Goal: Task Accomplishment & Management: Complete application form

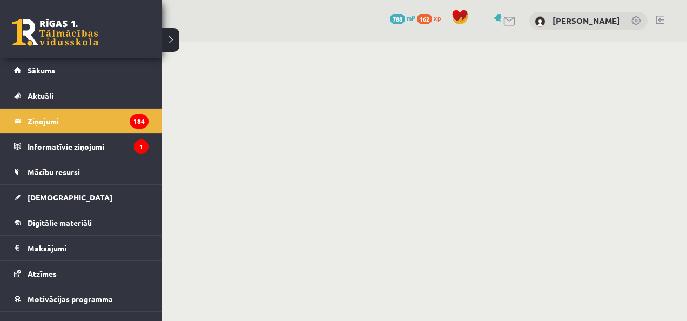
click at [30, 69] on span "Sākums" at bounding box center [42, 70] width 28 height 10
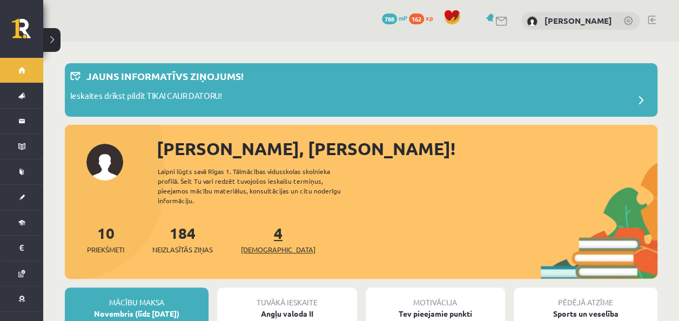
click at [263, 223] on link "4 Ieskaites" at bounding box center [278, 239] width 74 height 32
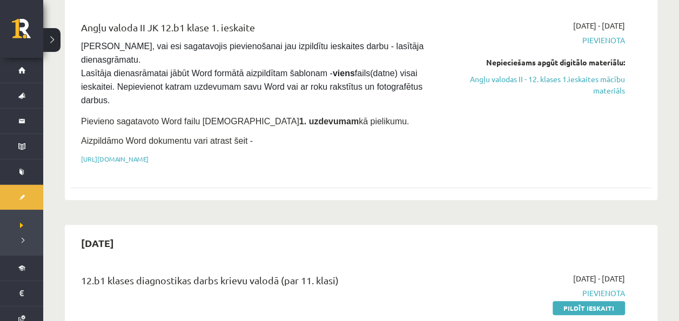
scroll to position [290, 0]
click at [613, 82] on link "Angļu valodas II - 12. klases 1.ieskaites mācību materiāls" at bounding box center [539, 84] width 171 height 23
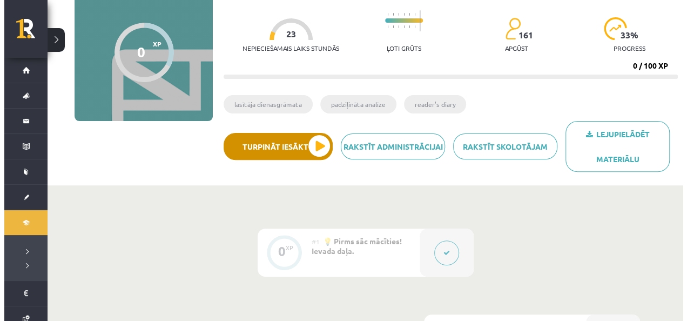
scroll to position [100, 0]
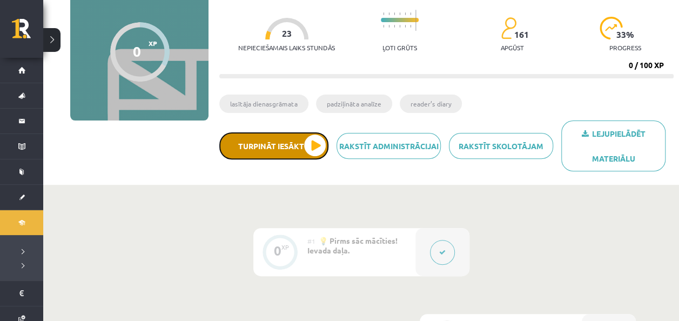
click at [286, 141] on button "Turpināt iesākto" at bounding box center [273, 145] width 109 height 27
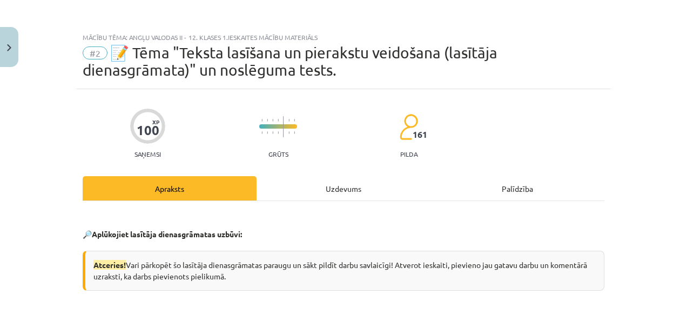
click at [338, 191] on div "Uzdevums" at bounding box center [343, 188] width 174 height 24
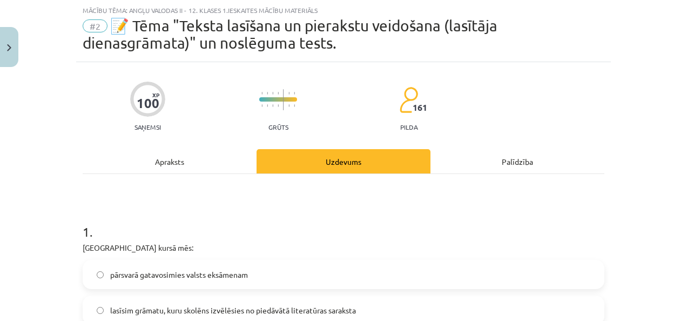
scroll to position [213, 0]
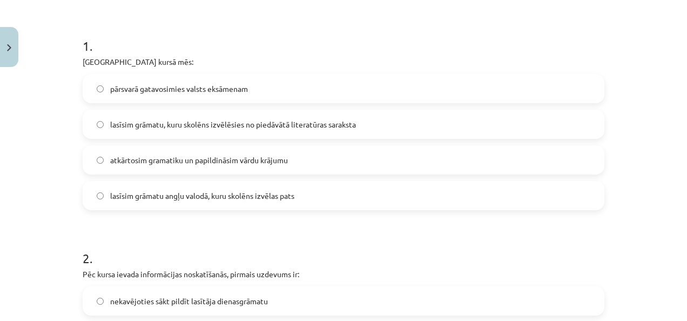
click at [257, 123] on span "lasīsim grāmatu, kuru skolēns izvēlēsies no piedāvātā literatūras saraksta" at bounding box center [233, 124] width 246 height 11
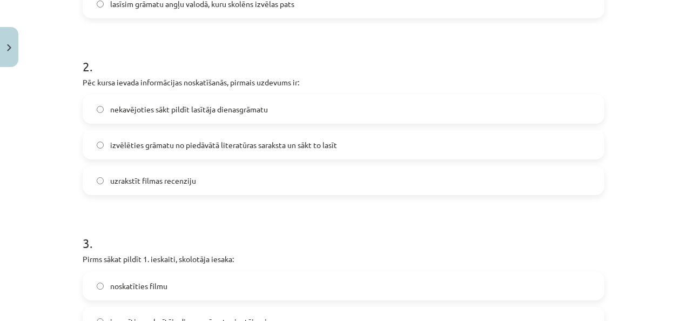
scroll to position [405, 0]
click at [205, 144] on span "izvēlēties grāmatu no piedāvātā literatūras saraksta un sākt to lasīt" at bounding box center [223, 144] width 227 height 11
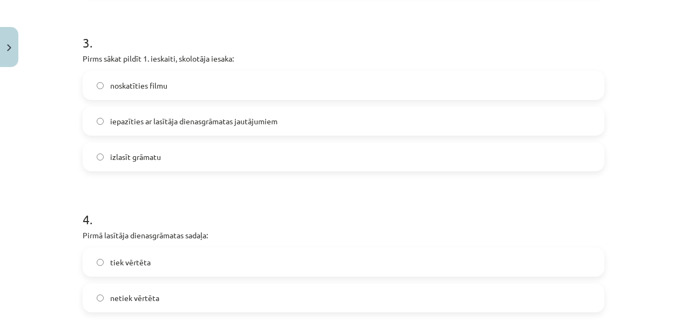
scroll to position [607, 0]
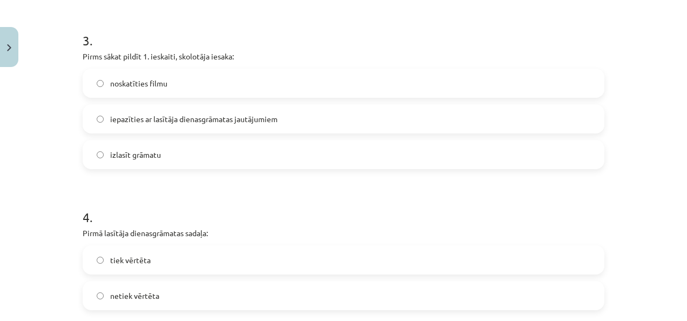
click at [189, 125] on label "iepazīties ar lasītāja dienasgrāmatas jautājumiem" at bounding box center [343, 118] width 519 height 27
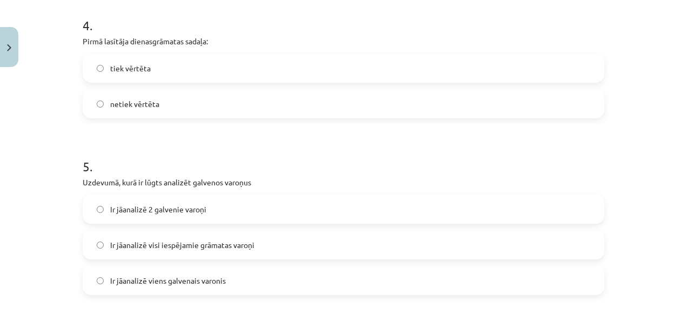
scroll to position [656, 0]
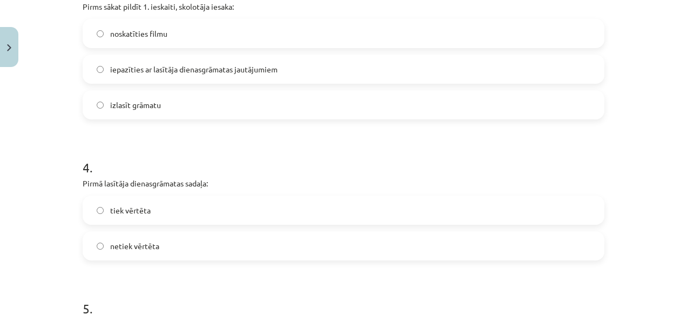
click at [151, 103] on span "izlasīt grāmatu" at bounding box center [135, 104] width 51 height 11
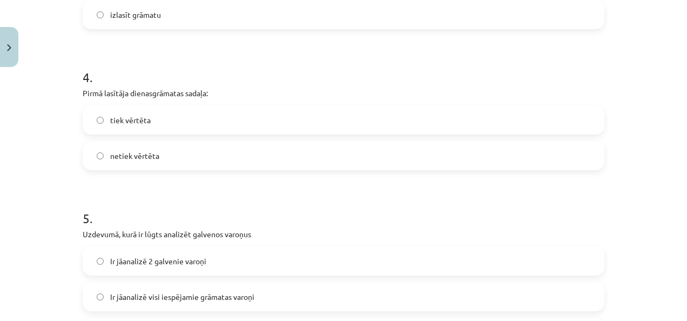
scroll to position [767, 0]
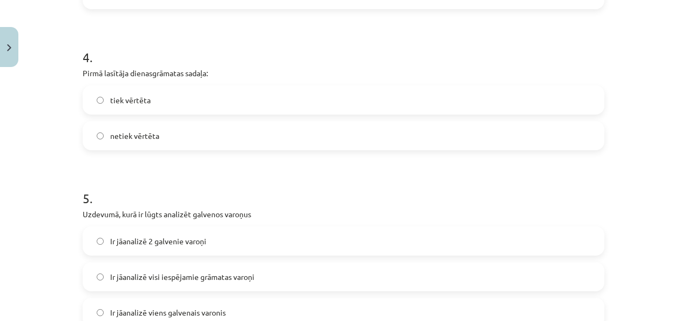
click at [159, 140] on label "netiek vērtēta" at bounding box center [343, 135] width 519 height 27
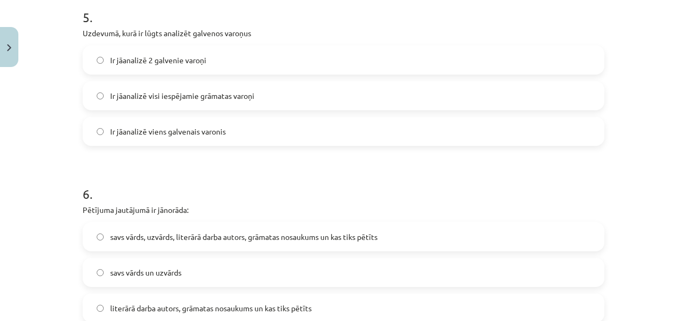
scroll to position [948, 0]
click at [192, 61] on span "Ir jāanalizē 2 galvenie varoņi" at bounding box center [158, 59] width 96 height 11
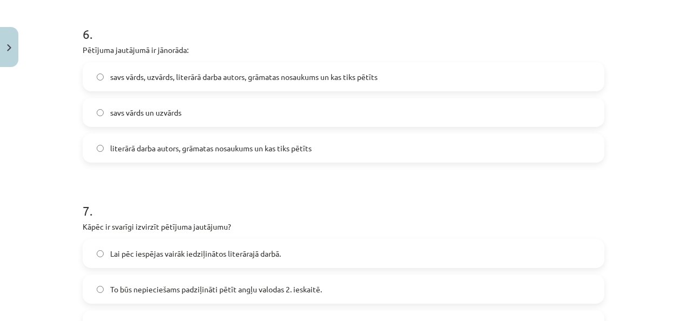
scroll to position [1109, 0]
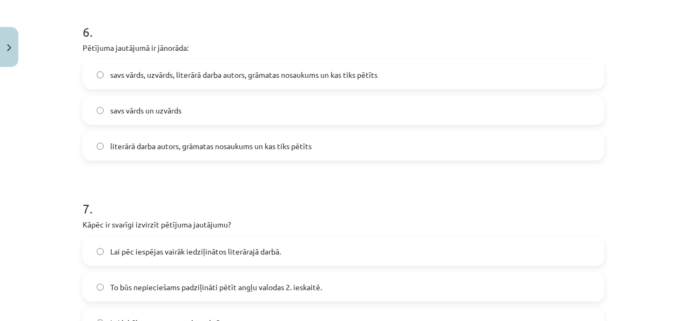
click at [181, 147] on span "literārā darba autors, grāmatas nosaukums un kas tiks pētīts" at bounding box center [210, 145] width 201 height 11
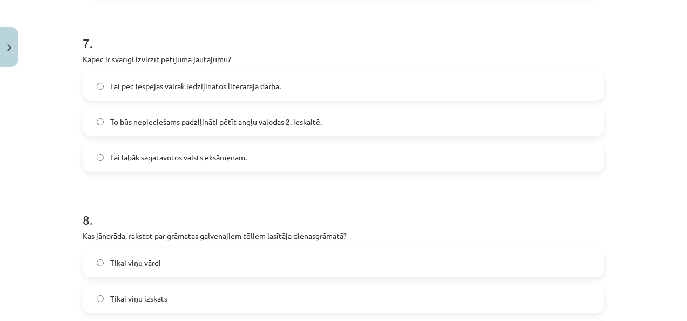
scroll to position [1282, 0]
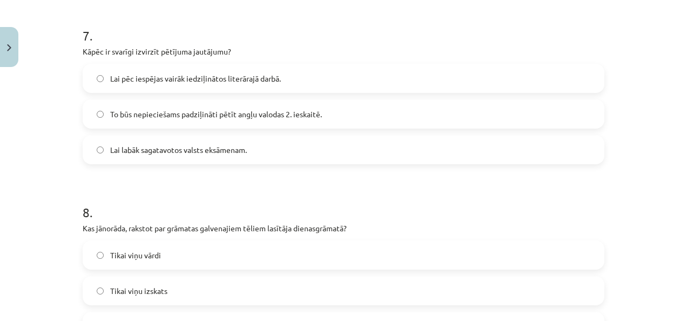
click at [177, 88] on label "Lai pēc iespējas vairāk iedziļinātos literārajā darbā." at bounding box center [343, 78] width 519 height 27
click at [213, 109] on span "To būs nepieciešams padziļināti pētīt angļu valodas 2. ieskaitē." at bounding box center [216, 114] width 212 height 11
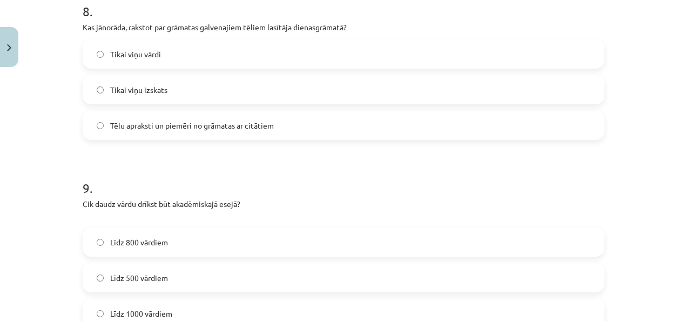
scroll to position [1492, 0]
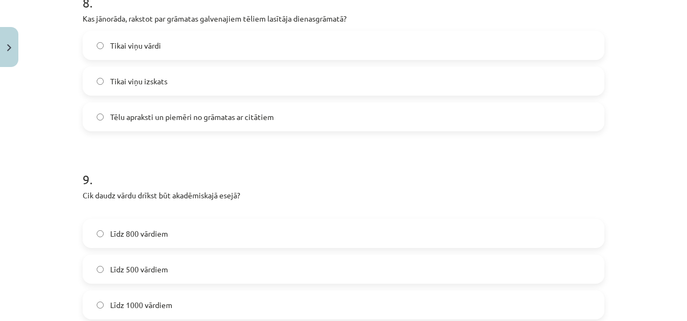
click at [181, 119] on span "Tēlu apraksti un piemēri no grāmatas ar citātiem" at bounding box center [192, 116] width 164 height 11
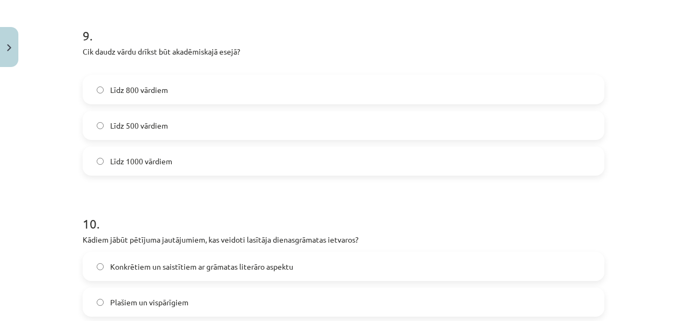
scroll to position [1643, 0]
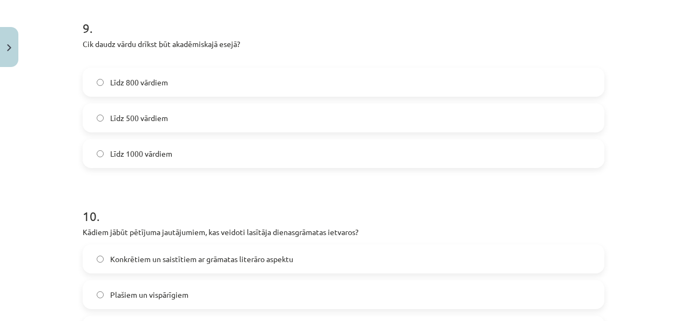
click at [166, 83] on label "Līdz 800 vārdiem" at bounding box center [343, 82] width 519 height 27
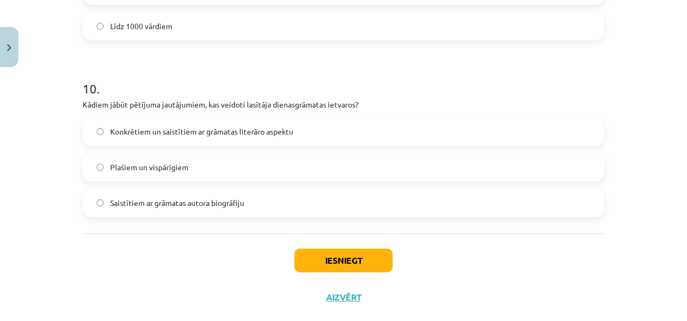
scroll to position [1791, 0]
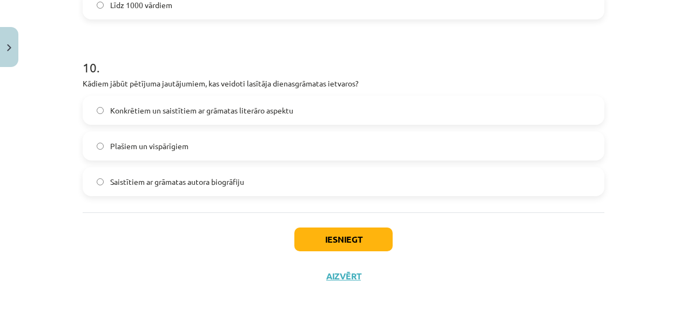
click at [189, 117] on label "Konkrētiem un saistītiem ar grāmatas literāro aspektu" at bounding box center [343, 110] width 519 height 27
click at [356, 235] on button "Iesniegt" at bounding box center [343, 239] width 98 height 24
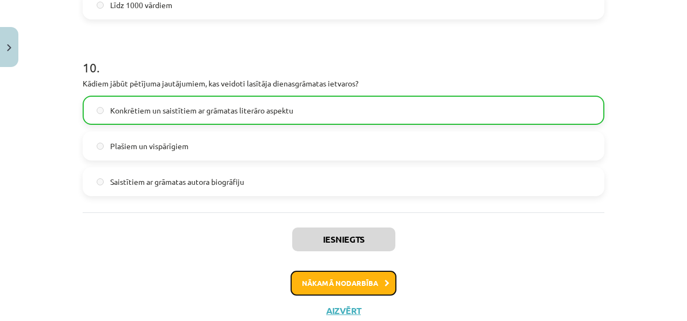
click at [364, 278] on button "Nākamā nodarbība" at bounding box center [343, 282] width 106 height 25
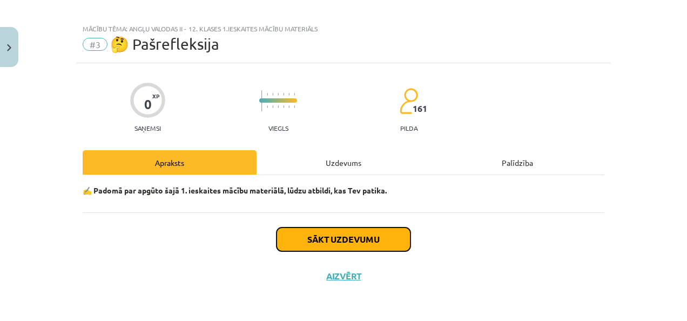
click at [351, 246] on button "Sākt uzdevumu" at bounding box center [343, 239] width 134 height 24
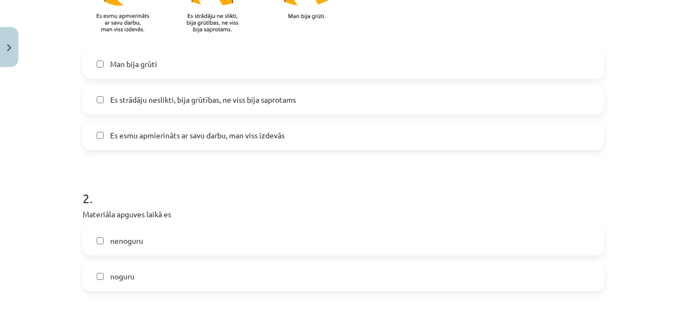
scroll to position [333, 0]
click at [210, 136] on span "Es esmu apmierināts ar savu darbu, man viss izdevās" at bounding box center [197, 134] width 174 height 11
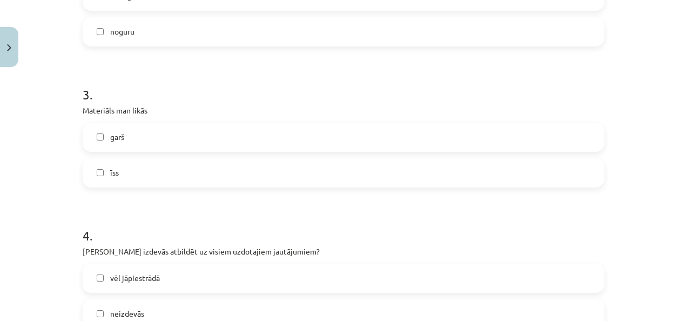
scroll to position [577, 0]
click at [143, 38] on label "noguru" at bounding box center [343, 31] width 519 height 27
click at [152, 144] on label "garš" at bounding box center [343, 136] width 519 height 27
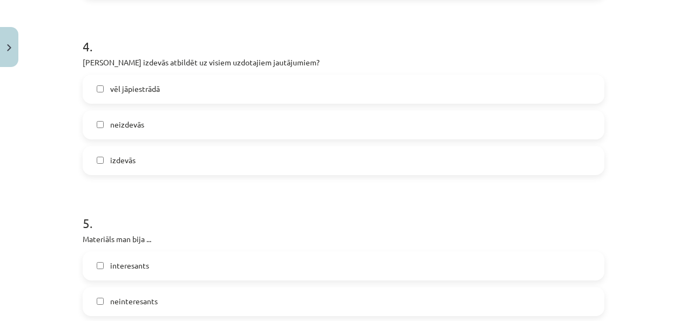
scroll to position [769, 0]
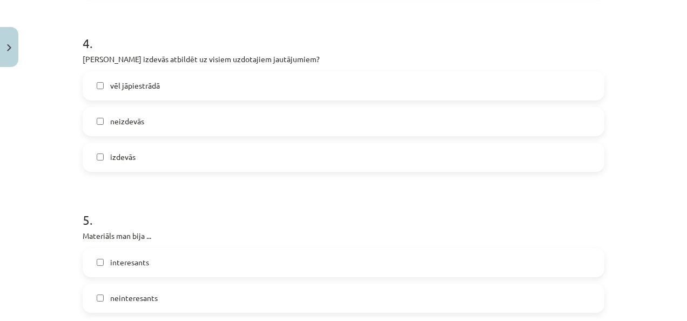
click at [134, 72] on label "vēl jāpiestrādā" at bounding box center [343, 85] width 519 height 27
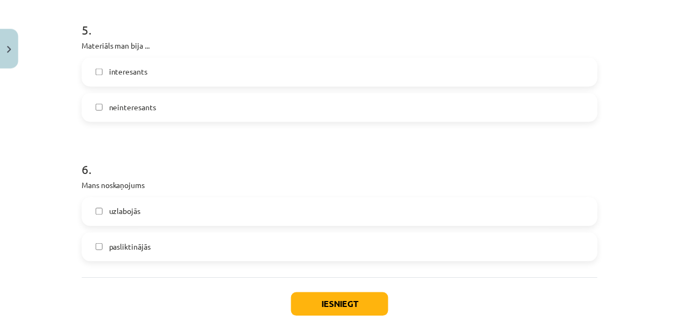
scroll to position [971, 0]
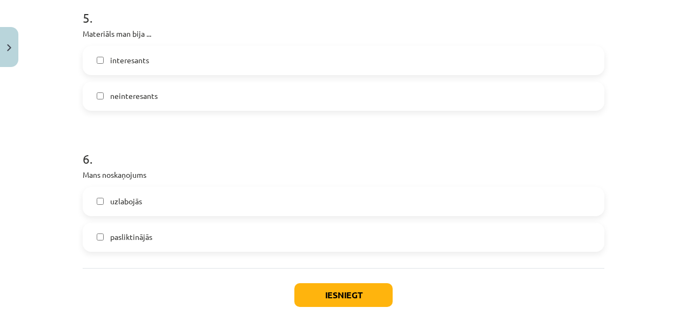
click at [146, 60] on label "interesants" at bounding box center [343, 60] width 519 height 27
click at [184, 201] on label "uzlabojās" at bounding box center [343, 201] width 519 height 27
click at [327, 304] on button "Iesniegt" at bounding box center [343, 295] width 98 height 24
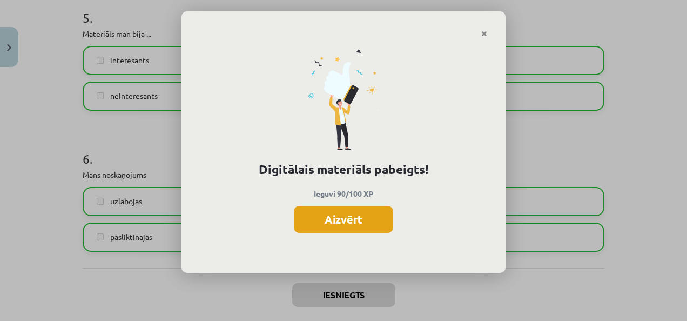
click at [351, 207] on button "Aizvērt" at bounding box center [343, 219] width 99 height 27
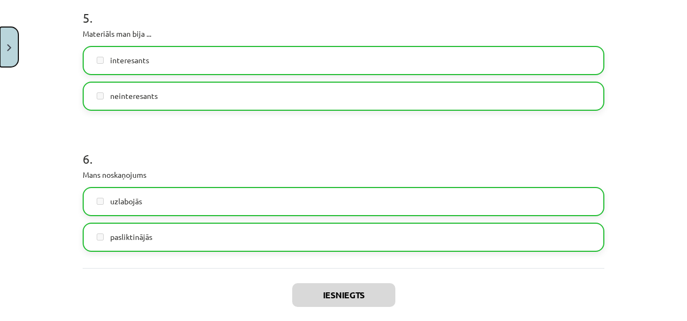
click at [9, 56] on button "Close" at bounding box center [9, 47] width 18 height 40
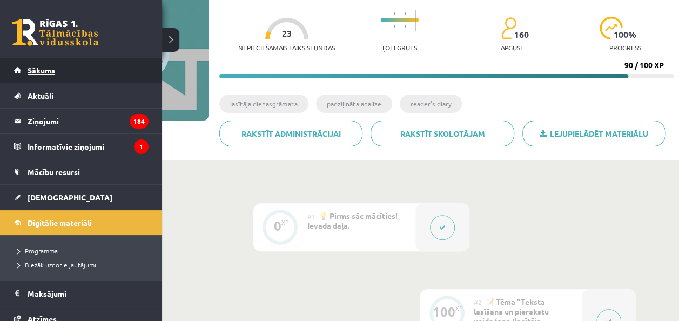
click at [64, 74] on link "Sākums" at bounding box center [81, 70] width 134 height 25
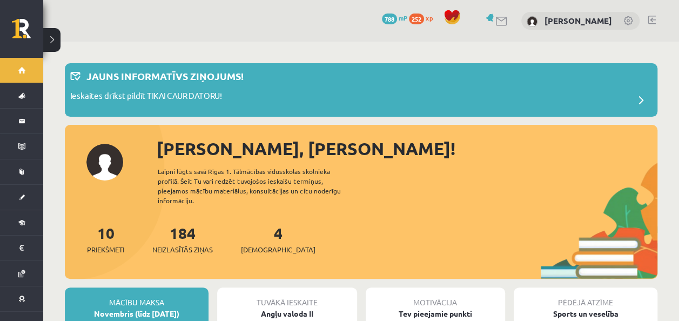
click at [260, 232] on div "4 Ieskaites" at bounding box center [278, 237] width 74 height 33
click at [255, 221] on div "4 Ieskaites" at bounding box center [278, 237] width 74 height 33
click at [261, 225] on link "4 Ieskaites" at bounding box center [278, 239] width 74 height 32
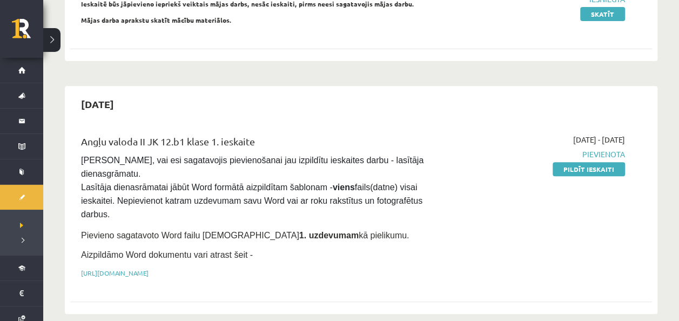
scroll to position [176, 0]
click at [591, 172] on link "Pildīt ieskaiti" at bounding box center [588, 168] width 72 height 14
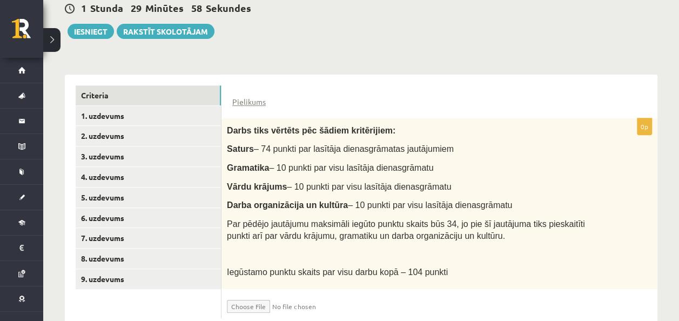
scroll to position [239, 0]
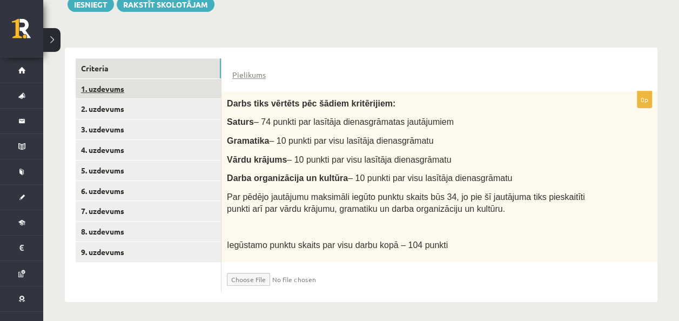
click at [167, 93] on link "1. uzdevums" at bounding box center [148, 89] width 145 height 20
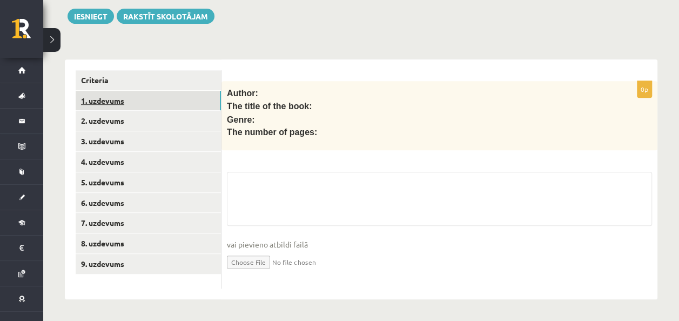
scroll to position [224, 0]
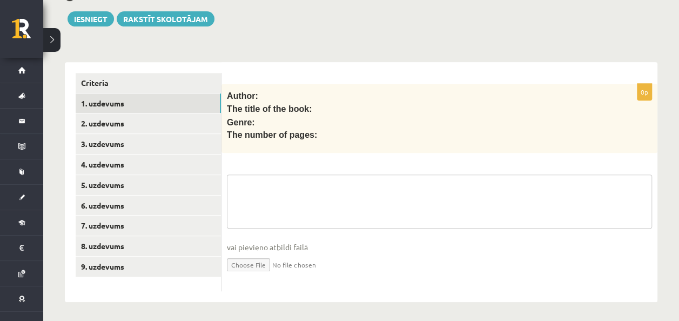
click at [302, 200] on textarea at bounding box center [439, 201] width 425 height 54
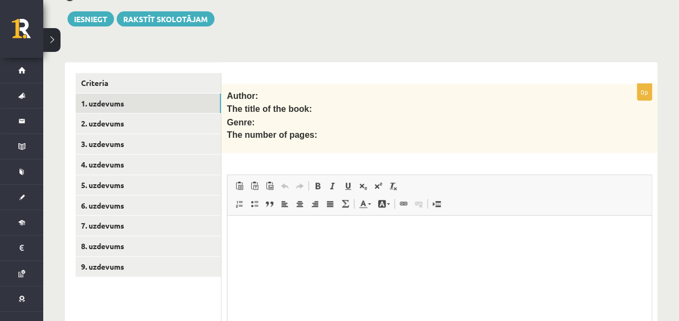
scroll to position [0, 0]
click at [253, 236] on p "Bagātinātā teksta redaktors, wiswyg-editor-user-answer-47433908584640" at bounding box center [439, 231] width 402 height 11
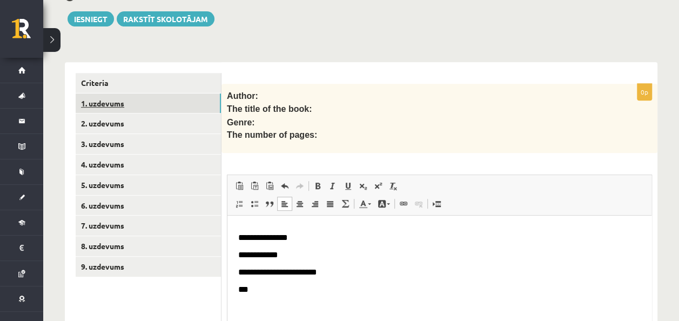
click at [152, 100] on link "1. uzdevums" at bounding box center [148, 103] width 145 height 20
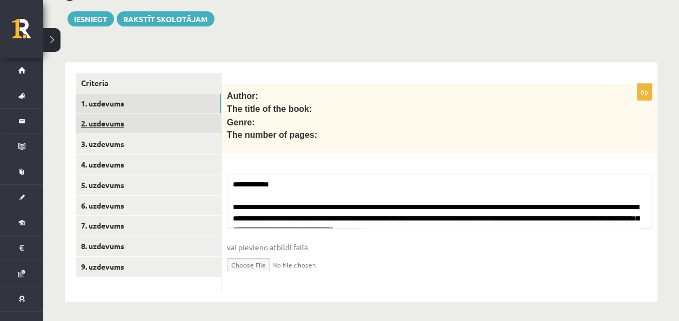
click at [158, 123] on link "2. uzdevums" at bounding box center [148, 123] width 145 height 20
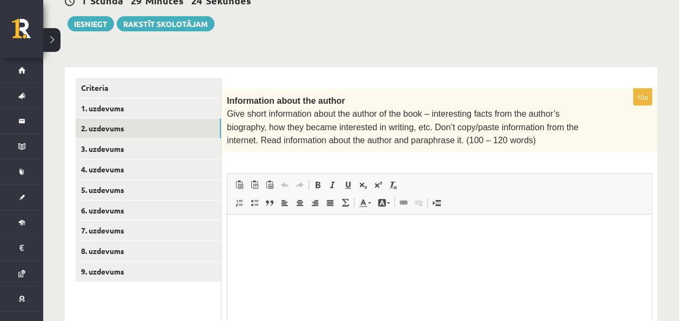
scroll to position [0, 0]
click at [287, 247] on html at bounding box center [439, 230] width 424 height 33
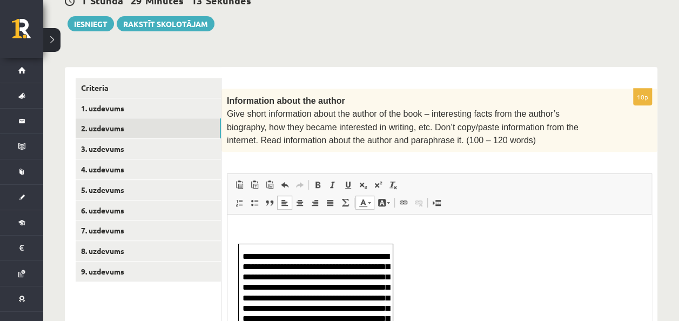
click at [243, 252] on span "**********" at bounding box center [315, 313] width 147 height 122
click at [167, 146] on link "3. uzdevums" at bounding box center [148, 149] width 145 height 20
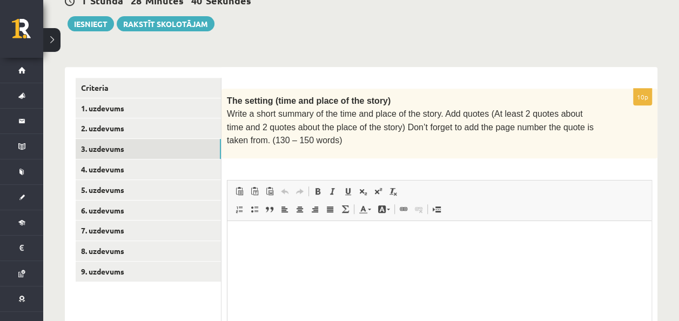
click at [260, 254] on html at bounding box center [439, 237] width 424 height 33
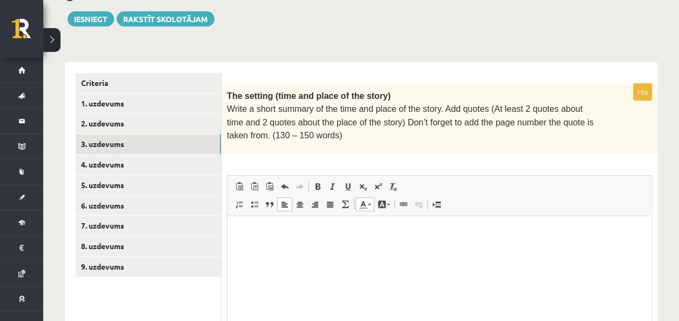
scroll to position [93, 0]
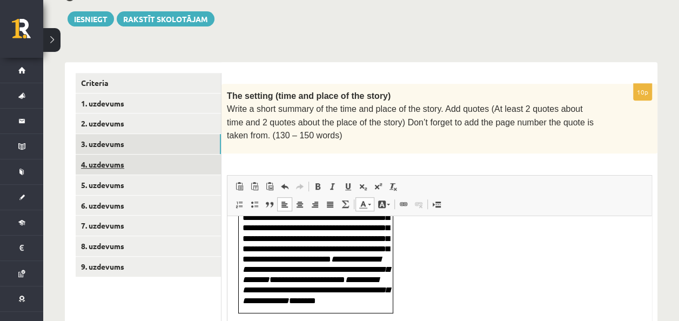
click at [148, 159] on link "4. uzdevums" at bounding box center [148, 164] width 145 height 20
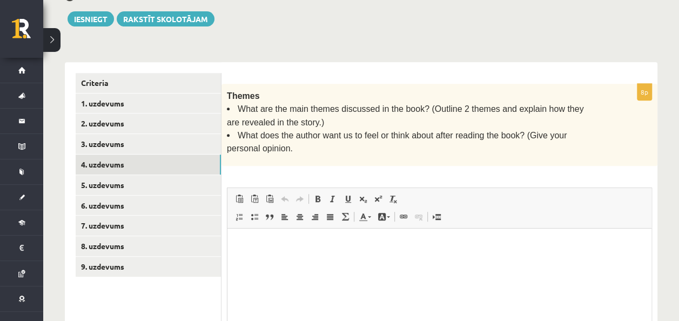
scroll to position [0, 0]
click at [257, 239] on p "Bagātinātā teksta redaktors, wiswyg-editor-user-answer-47433815033460" at bounding box center [439, 244] width 402 height 11
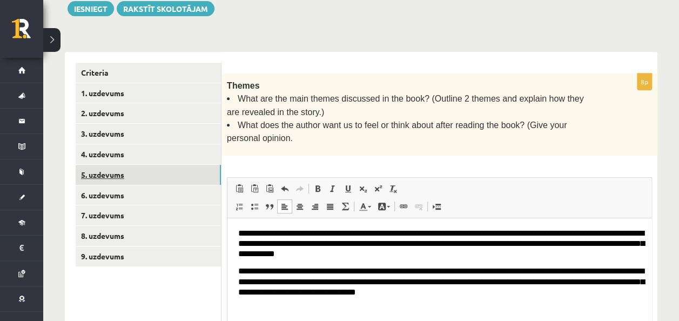
click at [172, 169] on link "5. uzdevums" at bounding box center [148, 175] width 145 height 20
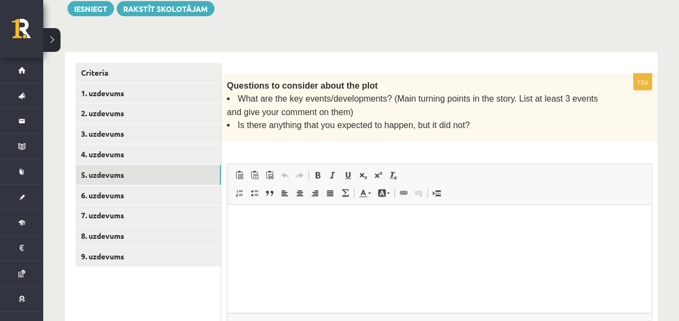
scroll to position [0, 0]
click at [263, 214] on html at bounding box center [439, 221] width 424 height 33
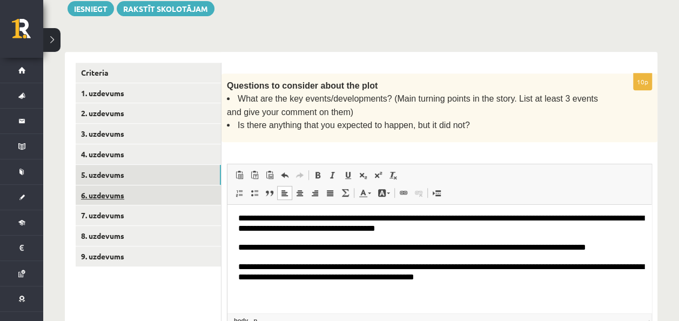
click at [140, 188] on link "6. uzdevums" at bounding box center [148, 195] width 145 height 20
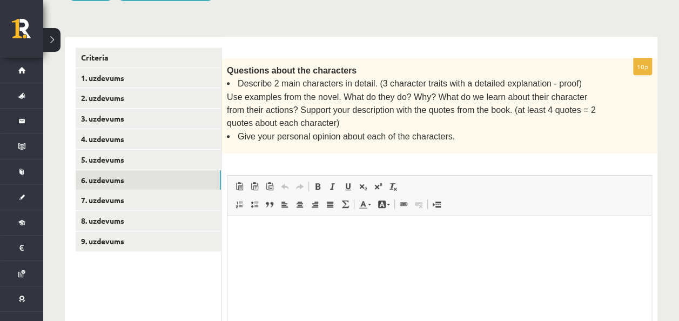
scroll to position [0, 0]
click at [273, 233] on p "Bagātinātā teksta redaktors, wiswyg-editor-user-answer-47433756790600" at bounding box center [439, 232] width 402 height 11
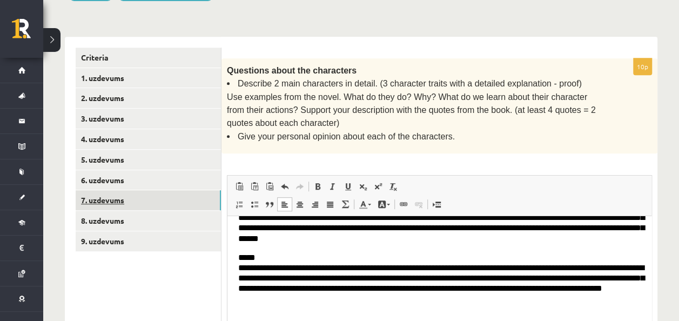
click at [165, 200] on link "7. uzdevums" at bounding box center [148, 200] width 145 height 20
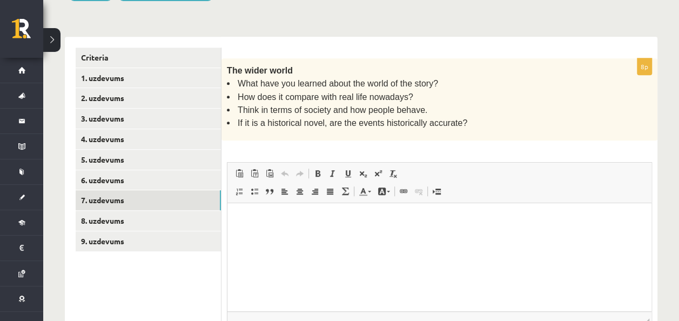
scroll to position [0, 0]
click at [355, 227] on html at bounding box center [439, 218] width 424 height 33
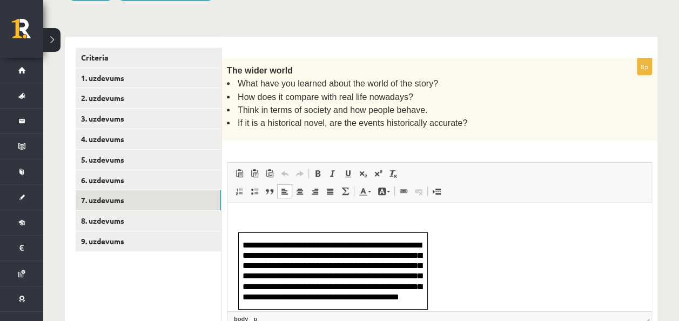
scroll to position [11, 0]
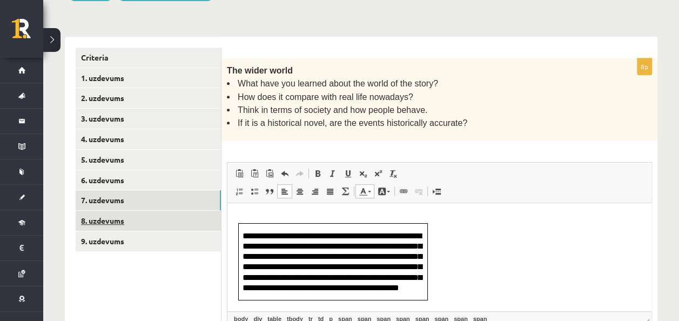
click at [187, 212] on link "8. uzdevums" at bounding box center [148, 221] width 145 height 20
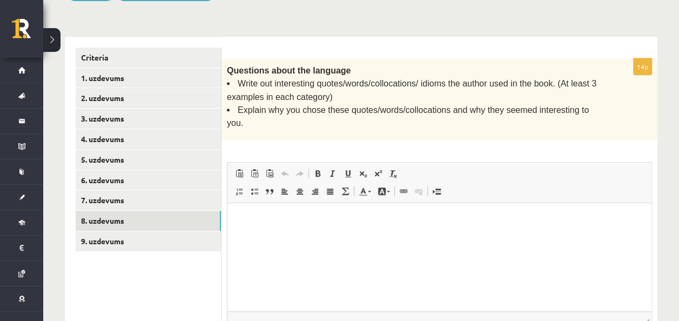
scroll to position [0, 0]
click at [277, 216] on p "Bagātinātā teksta redaktors, wiswyg-editor-user-answer-47433814650600" at bounding box center [439, 218] width 402 height 11
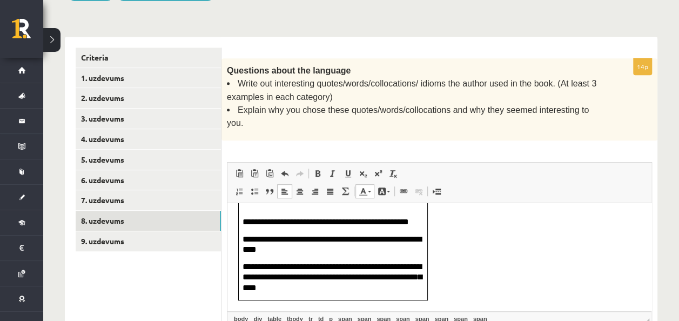
scroll to position [170, 0]
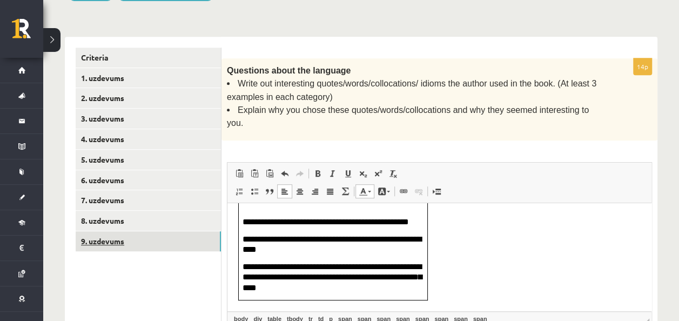
click at [196, 232] on link "9. uzdevums" at bounding box center [148, 241] width 145 height 20
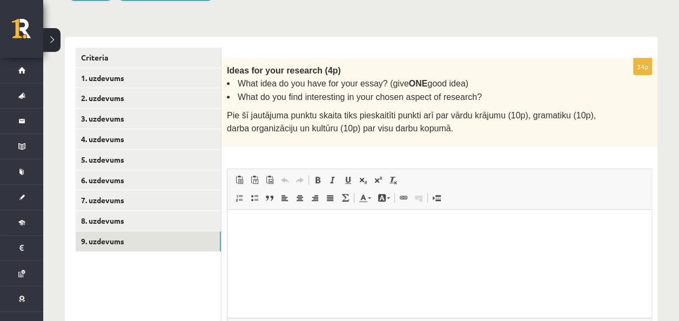
scroll to position [0, 0]
click at [345, 242] on html at bounding box center [439, 225] width 424 height 33
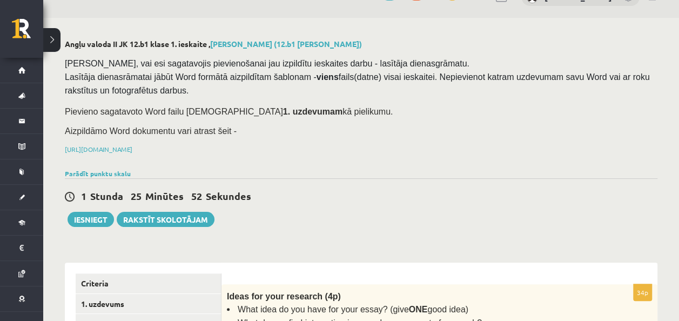
scroll to position [11, 0]
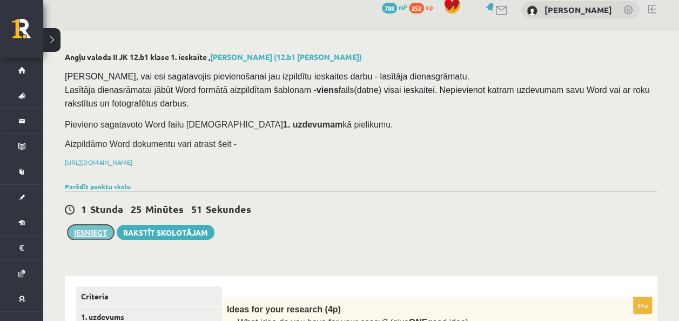
click at [91, 232] on button "Iesniegt" at bounding box center [90, 232] width 46 height 15
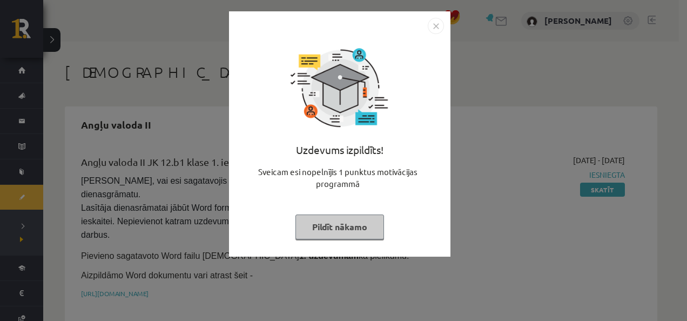
click at [321, 221] on button "Pildīt nākamo" at bounding box center [339, 226] width 89 height 25
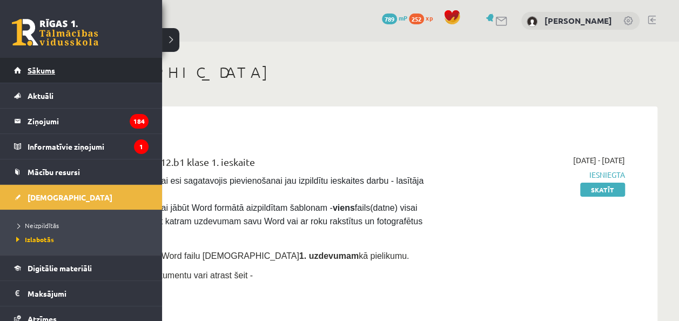
click at [22, 76] on link "Sākums" at bounding box center [81, 70] width 134 height 25
